Goal: Complete application form

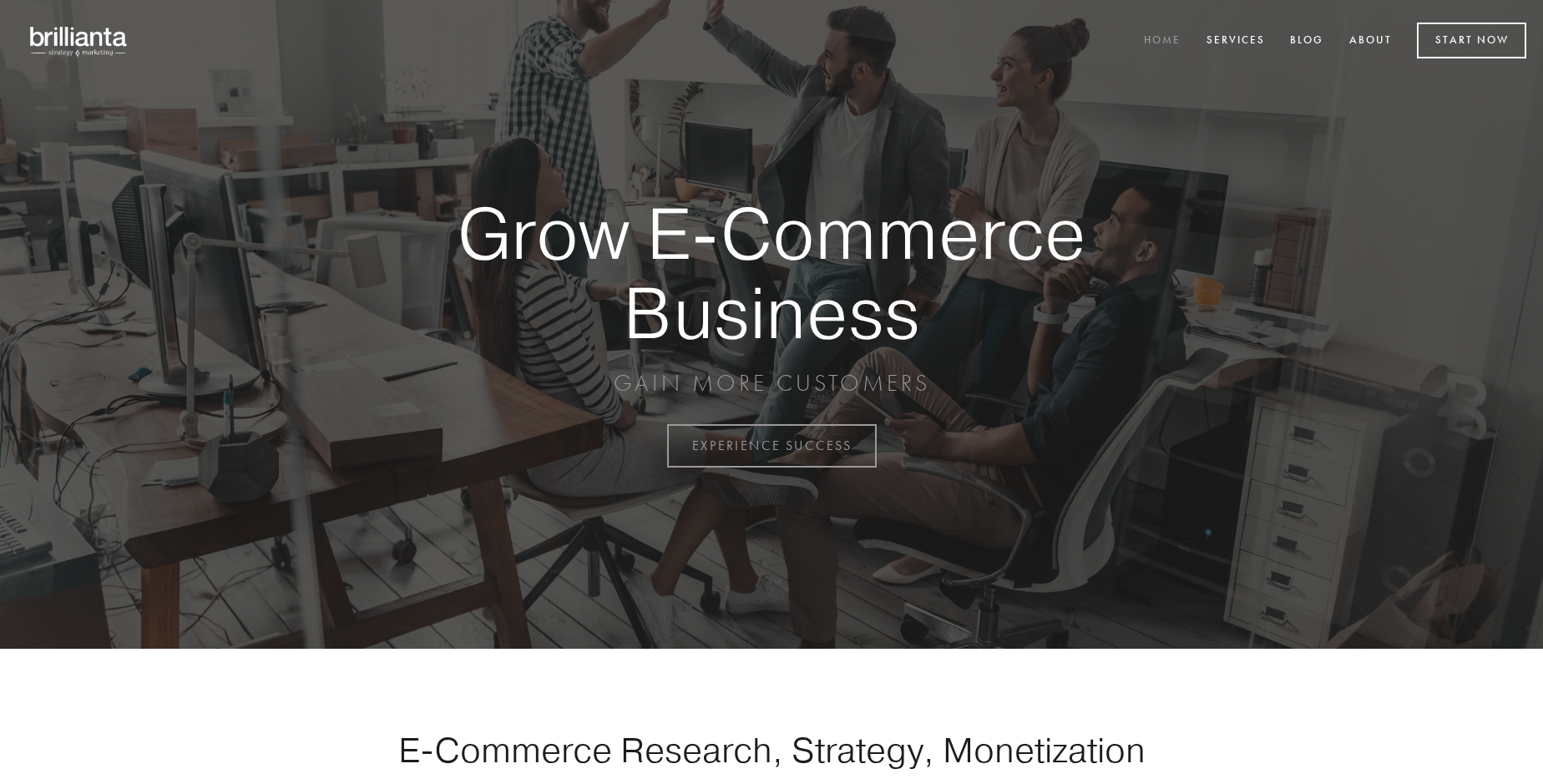
scroll to position [4376, 0]
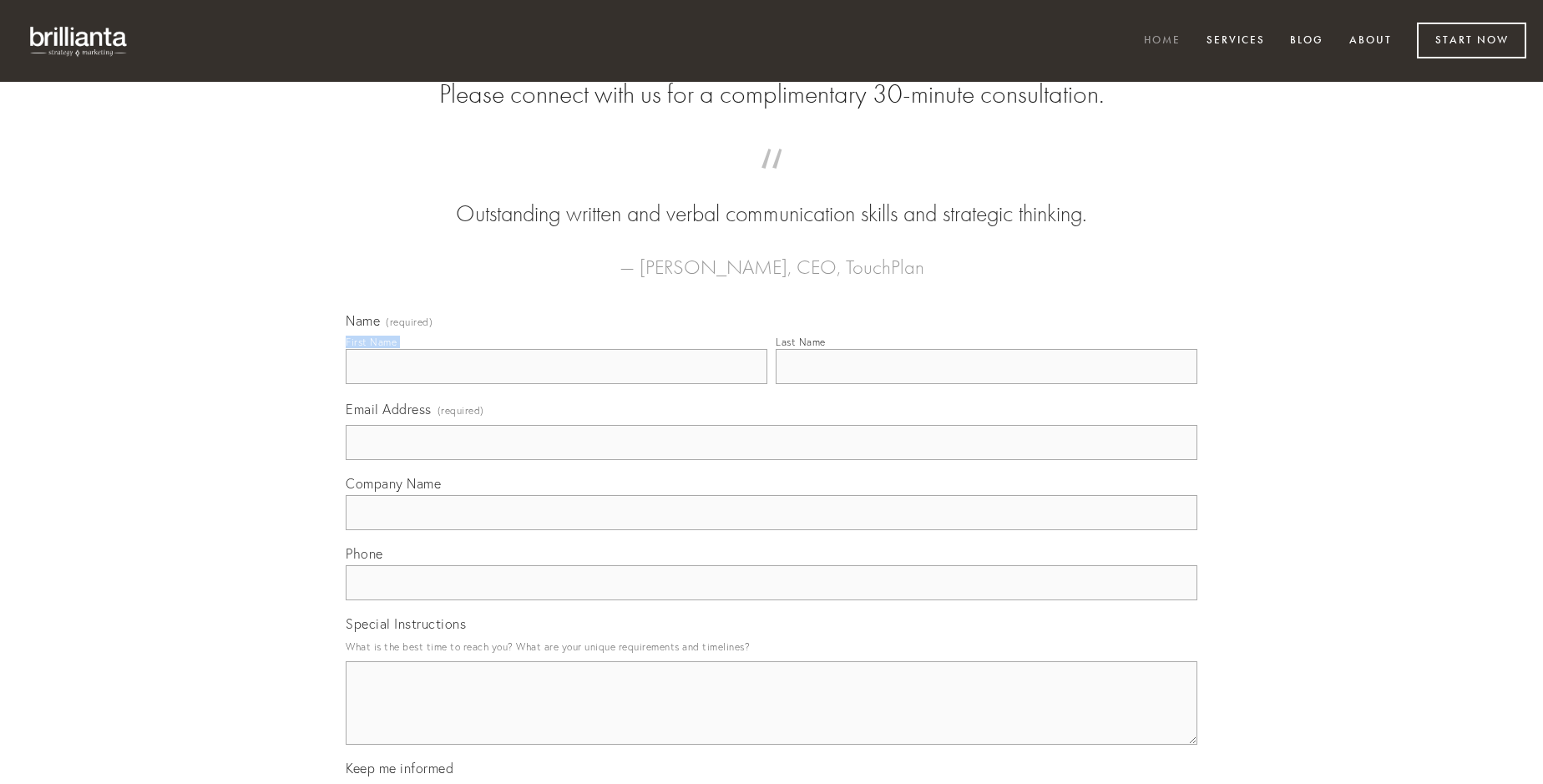
type input "[PERSON_NAME]"
click at [986, 384] on input "Last Name" at bounding box center [986, 366] width 421 height 35
type input "[PERSON_NAME]"
click at [772, 460] on input "Email Address (required)" at bounding box center [772, 443] width 852 height 35
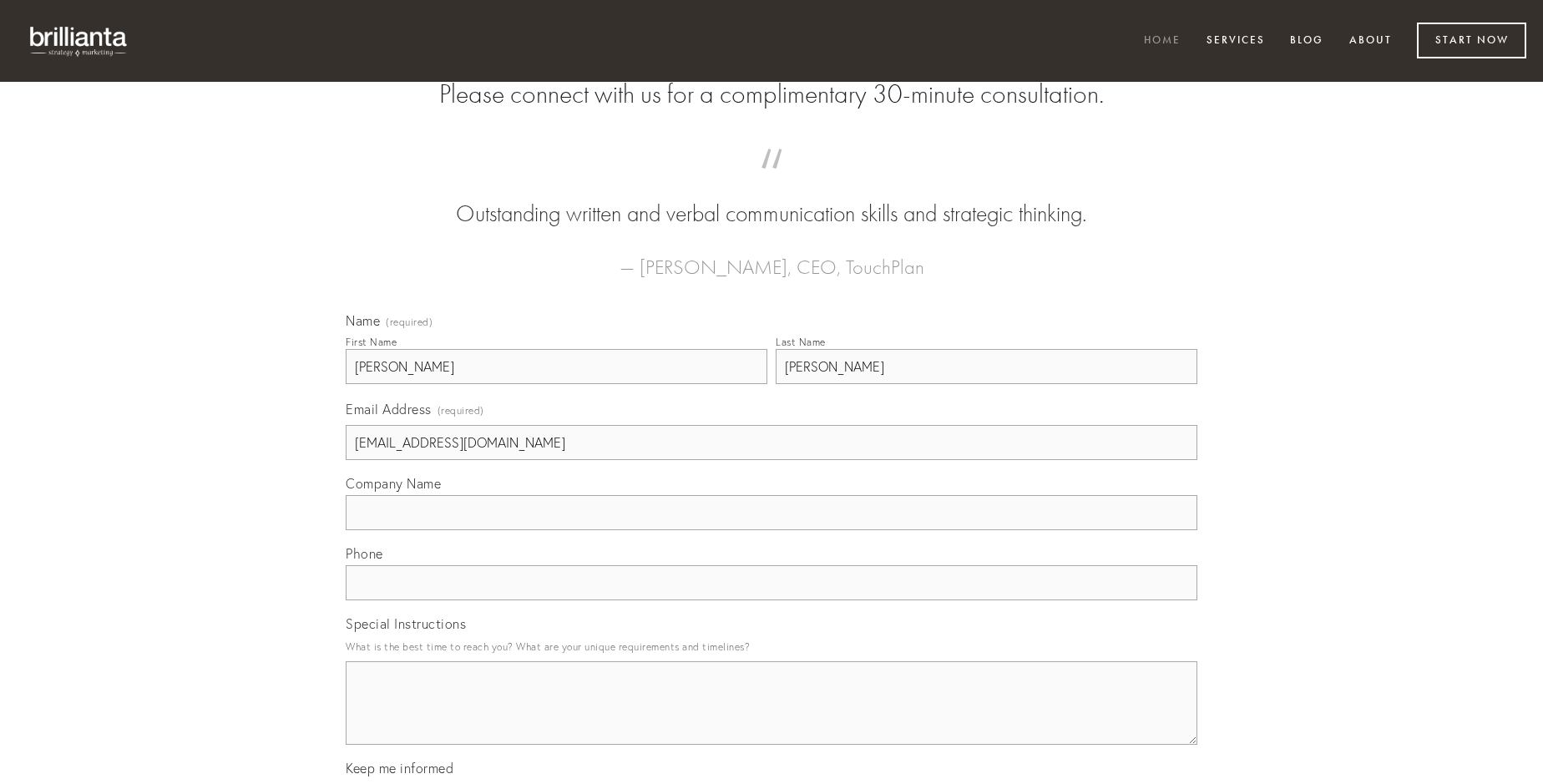
type input "[EMAIL_ADDRESS][DOMAIN_NAME]"
click at [772, 530] on input "Company Name" at bounding box center [772, 513] width 852 height 35
type input "vulnus"
click at [772, 600] on input "text" at bounding box center [772, 583] width 852 height 35
click at [772, 718] on textarea "Special Instructions" at bounding box center [772, 703] width 852 height 84
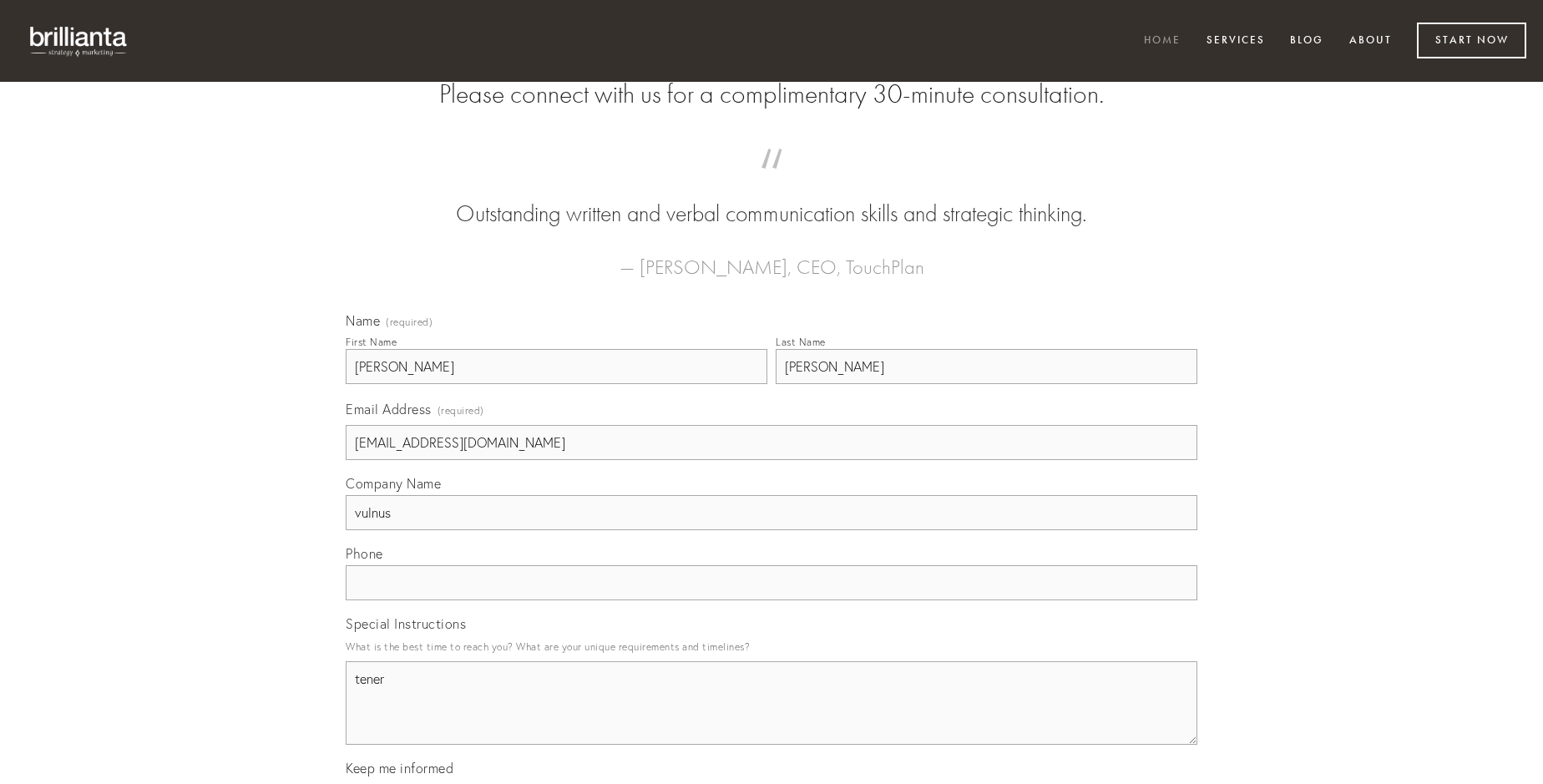
type textarea "tener"
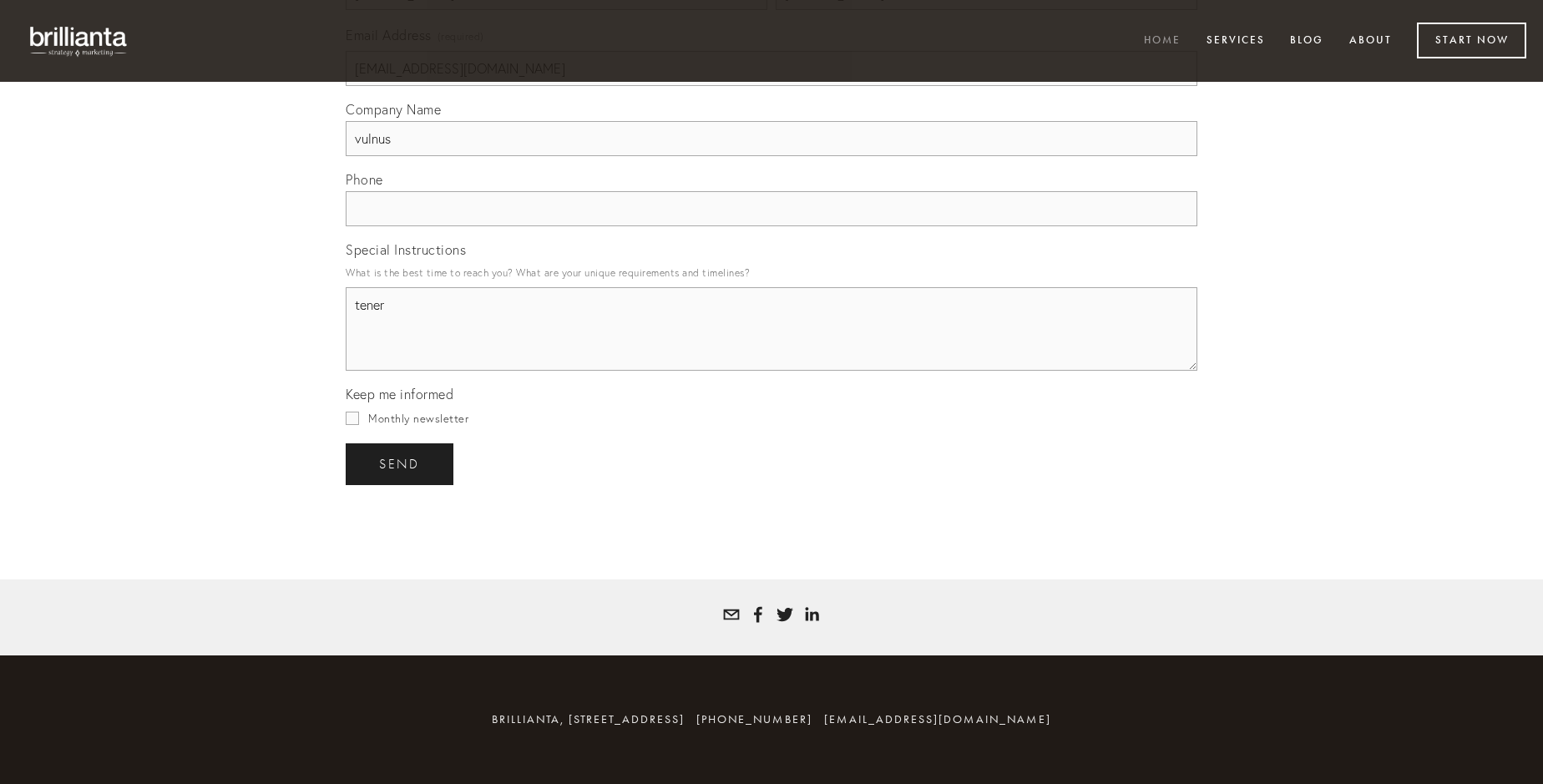
click at [401, 463] on span "send" at bounding box center [400, 464] width 41 height 15
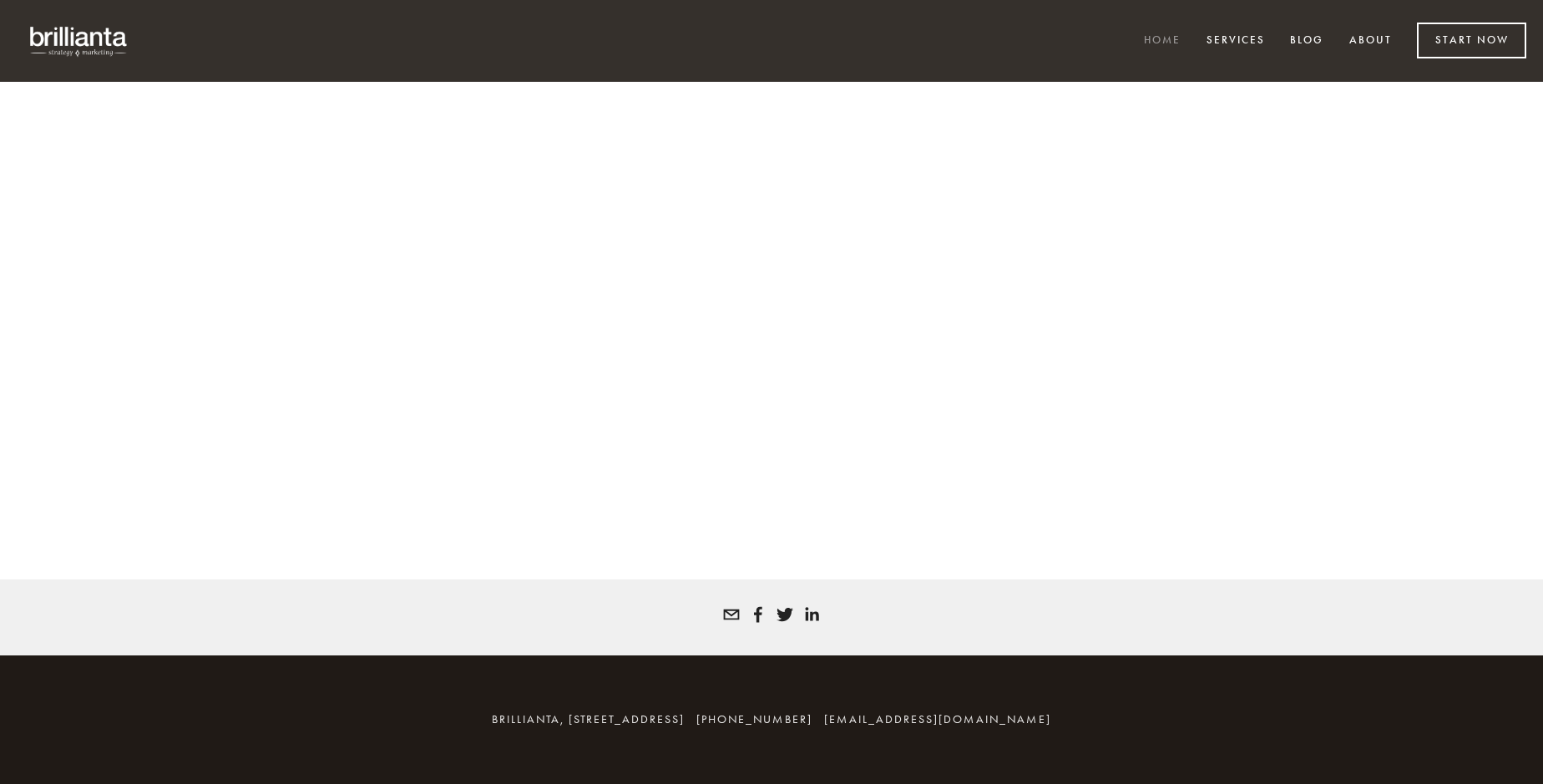
scroll to position [4354, 0]
